Goal: Transaction & Acquisition: Purchase product/service

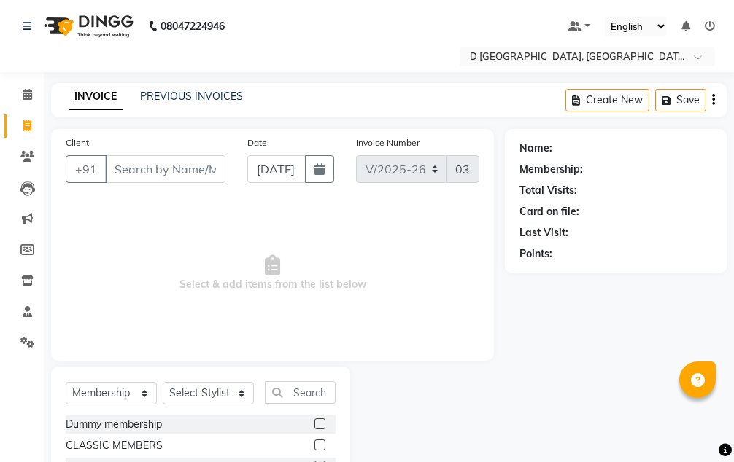
select select "6651"
select select "membership"
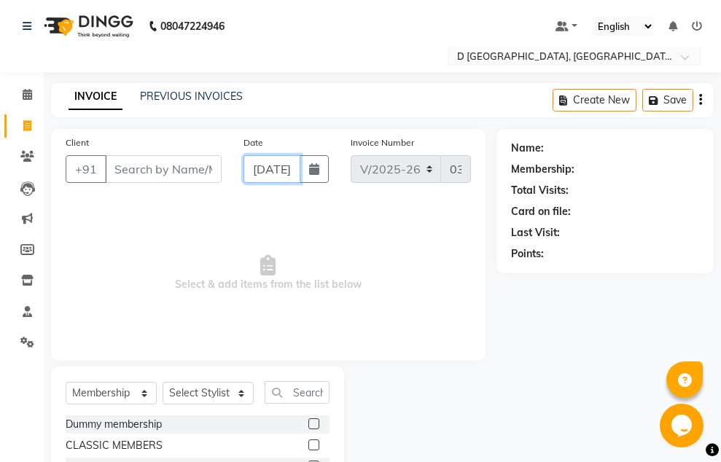
click at [287, 171] on input "[DATE]" at bounding box center [272, 169] width 56 height 28
select select "9"
select select "2025"
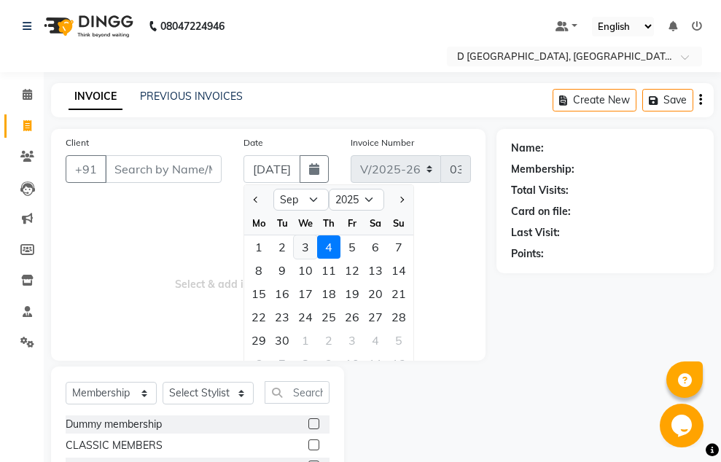
click at [298, 244] on div "3" at bounding box center [305, 247] width 23 height 23
type input "[DATE]"
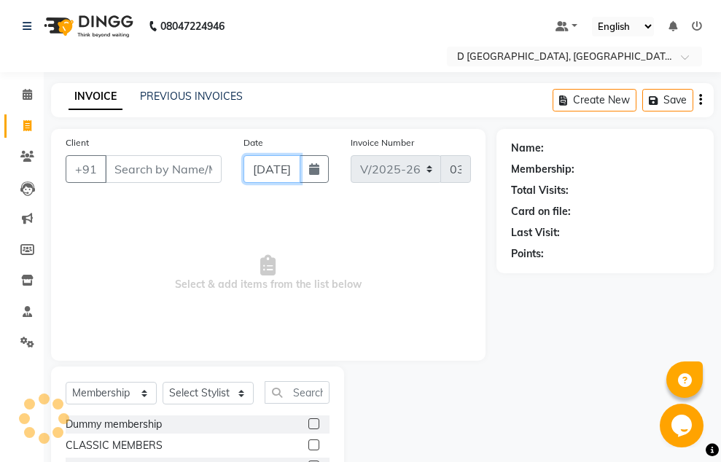
scroll to position [0, 31]
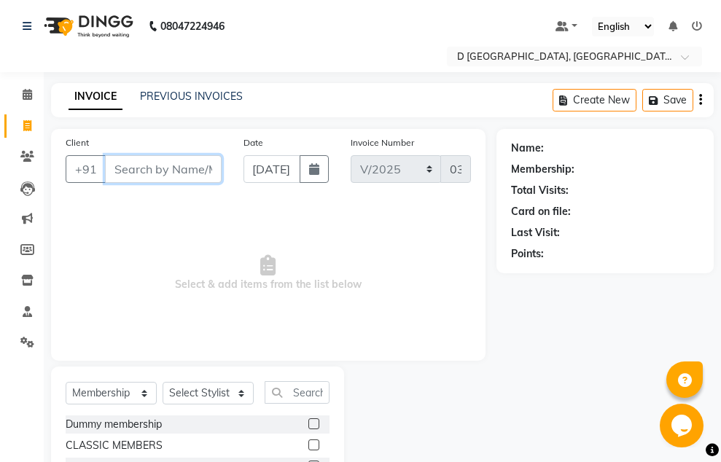
click at [178, 176] on input "Client" at bounding box center [163, 169] width 117 height 28
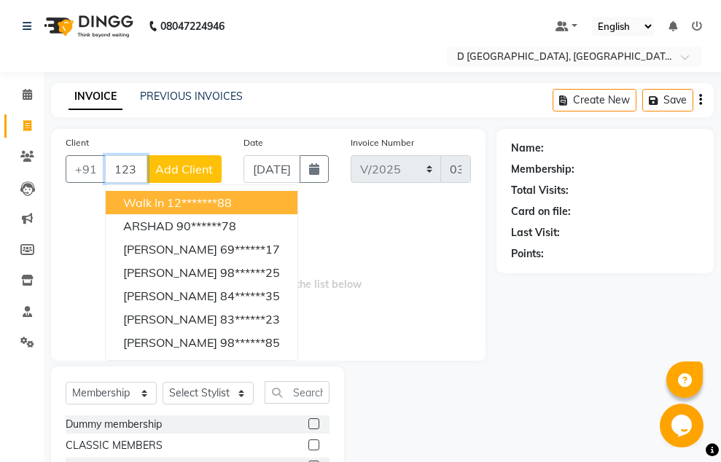
click at [166, 200] on button "walk in 12*******88" at bounding box center [202, 202] width 192 height 23
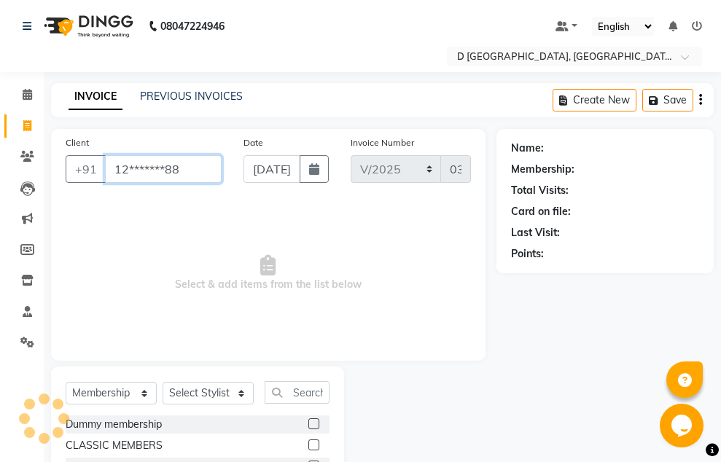
type input "12*******88"
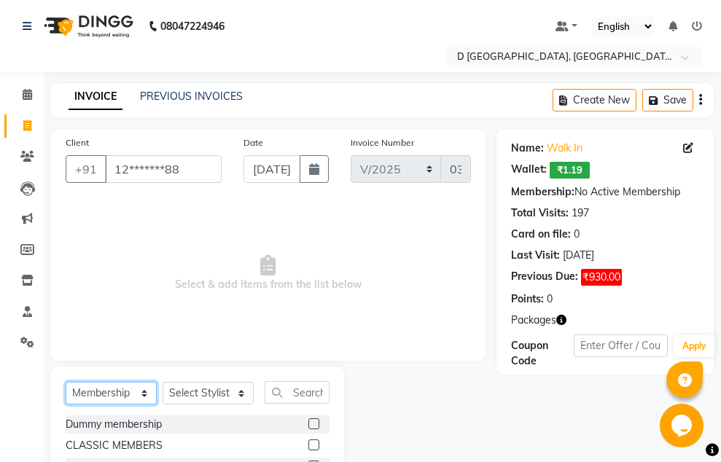
click at [96, 392] on select "Select Service Product Membership Package Voucher Prepaid Gift Card" at bounding box center [111, 393] width 91 height 23
select select "package"
click at [66, 382] on select "Select Service Product Membership Package Voucher Prepaid Gift Card" at bounding box center [111, 393] width 91 height 23
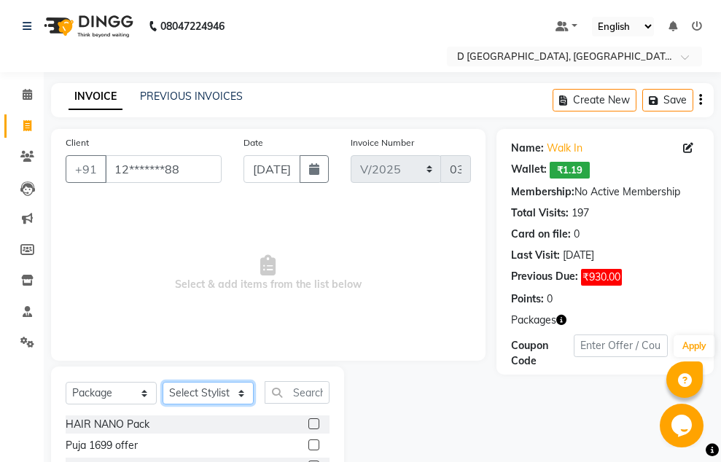
click at [222, 392] on select "Select Stylist [PERSON_NAME] [PERSON_NAME] [PERSON_NAME] [PERSON_NAME] [PERSON_…" at bounding box center [208, 393] width 91 height 23
select select "51627"
click at [163, 382] on select "Select Stylist [PERSON_NAME] [PERSON_NAME] [PERSON_NAME] [PERSON_NAME] [PERSON_…" at bounding box center [208, 393] width 91 height 23
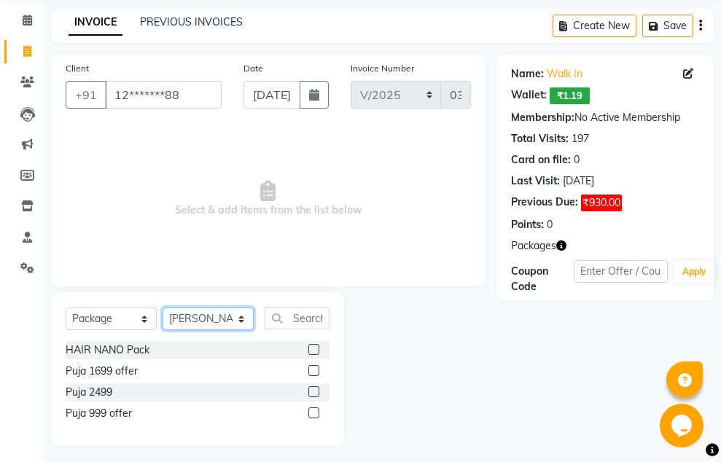
scroll to position [80, 0]
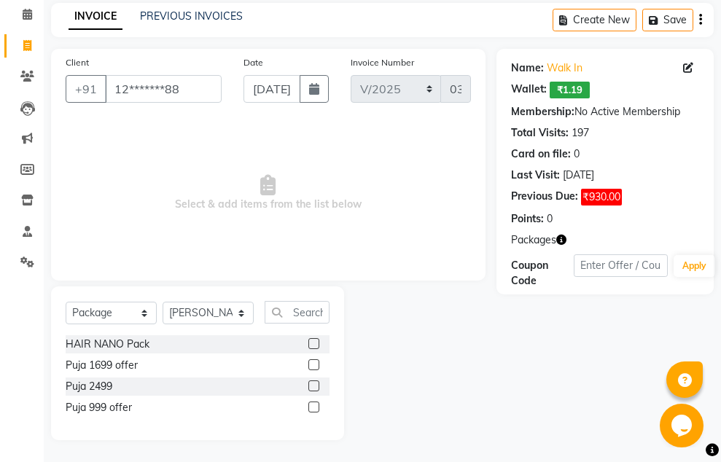
click at [310, 406] on label at bounding box center [314, 407] width 11 height 11
click at [310, 406] on input "checkbox" at bounding box center [313, 407] width 9 height 9
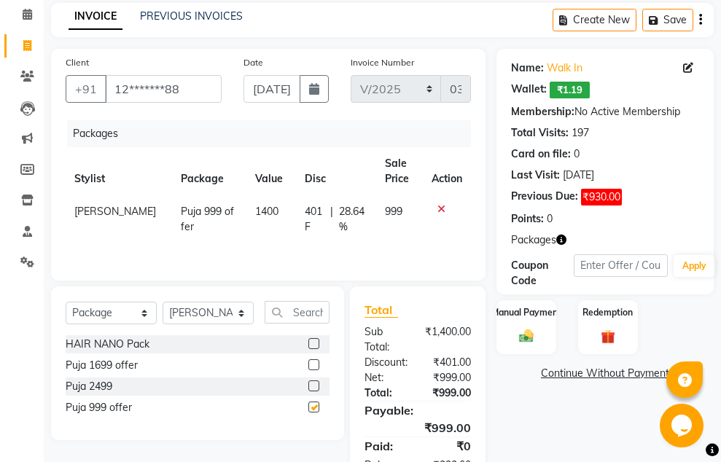
checkbox input "false"
click at [544, 324] on div "Manual Payment" at bounding box center [526, 328] width 62 height 56
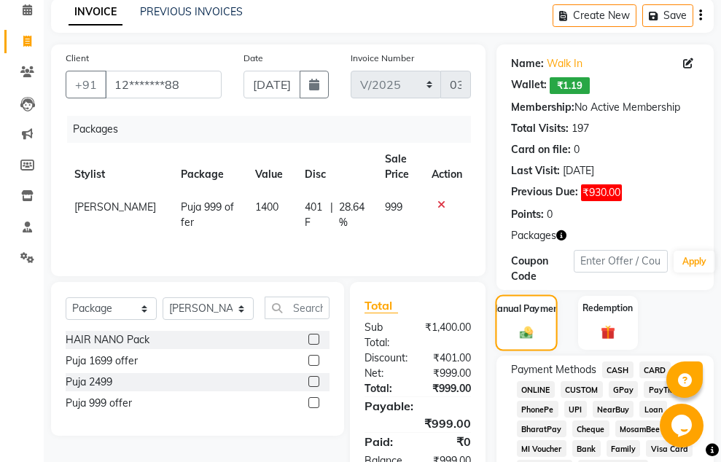
scroll to position [299, 0]
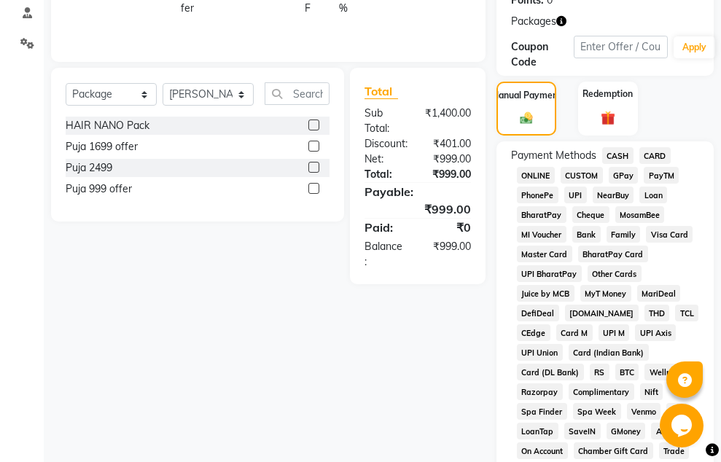
click at [624, 176] on span "GPay" at bounding box center [624, 175] width 30 height 17
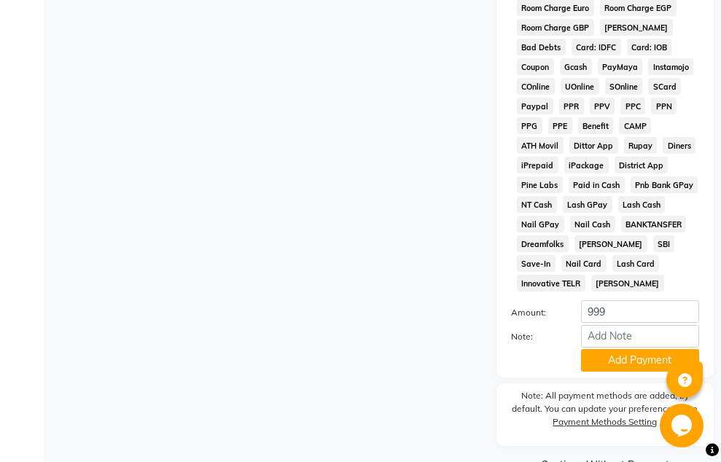
scroll to position [916, 0]
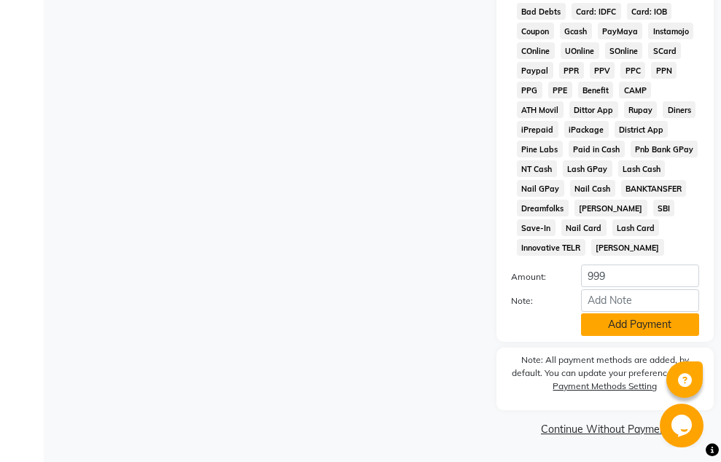
click at [666, 322] on button "Add Payment" at bounding box center [640, 325] width 118 height 23
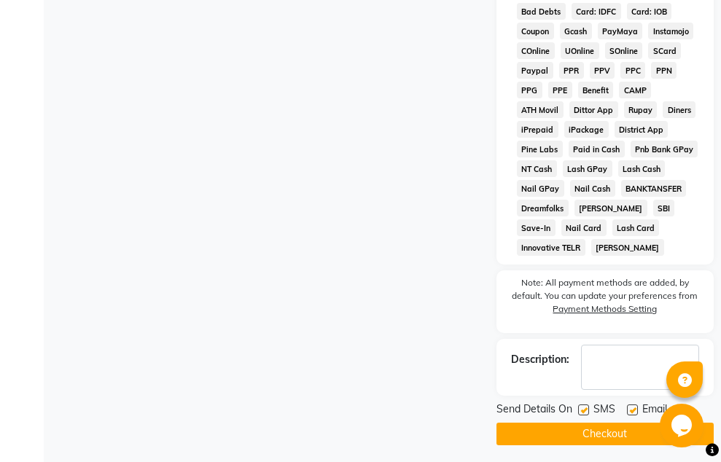
click at [597, 428] on button "Checkout" at bounding box center [605, 434] width 217 height 23
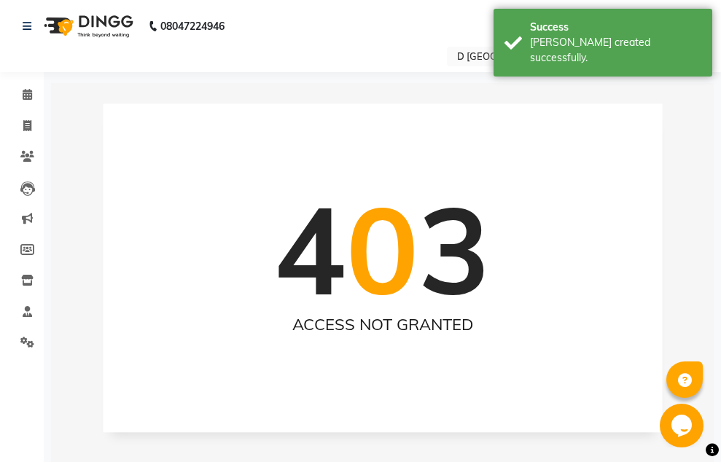
click at [346, 328] on h2 "ACCESS NOT GRANTED" at bounding box center [382, 324] width 501 height 19
click at [22, 126] on span at bounding box center [28, 126] width 26 height 17
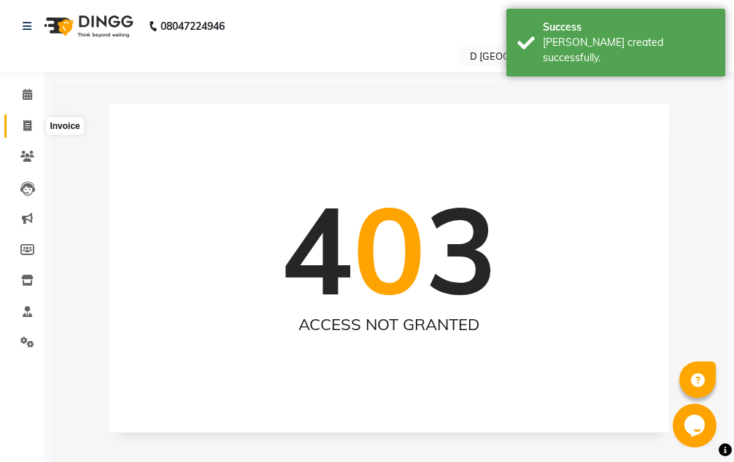
select select "6651"
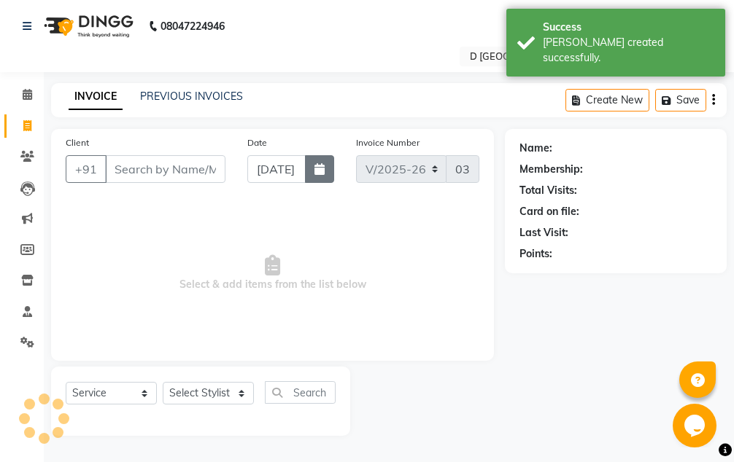
select select "membership"
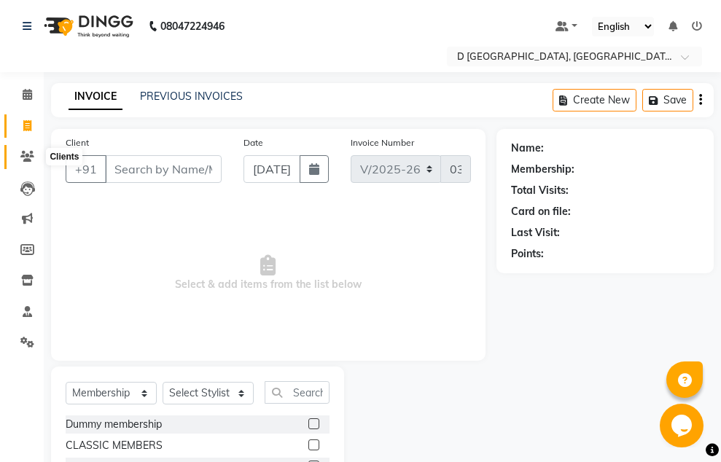
click at [34, 155] on span at bounding box center [28, 157] width 26 height 17
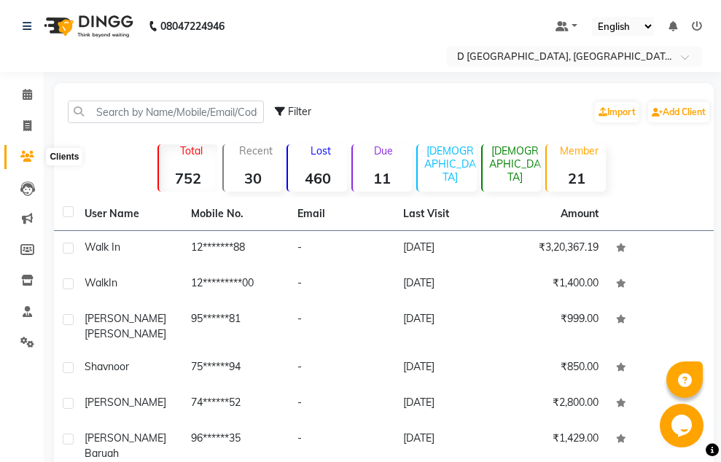
click at [31, 159] on icon at bounding box center [27, 156] width 14 height 11
click at [36, 125] on span at bounding box center [28, 126] width 26 height 17
select select "service"
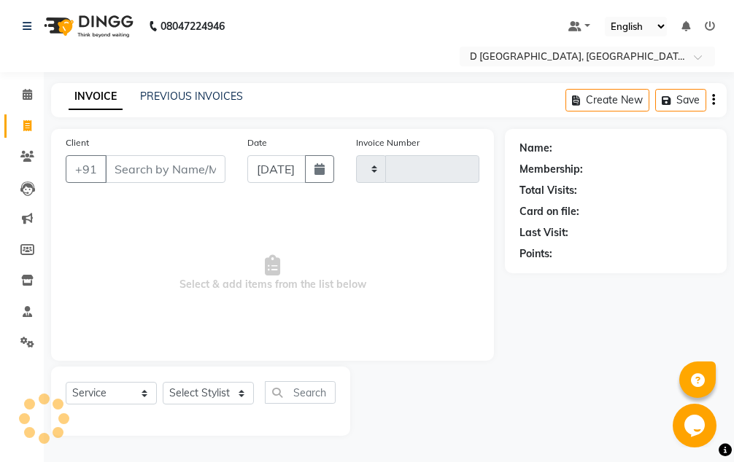
type input "0379"
select select "6651"
select select "membership"
